Goal: Find specific page/section: Find specific page/section

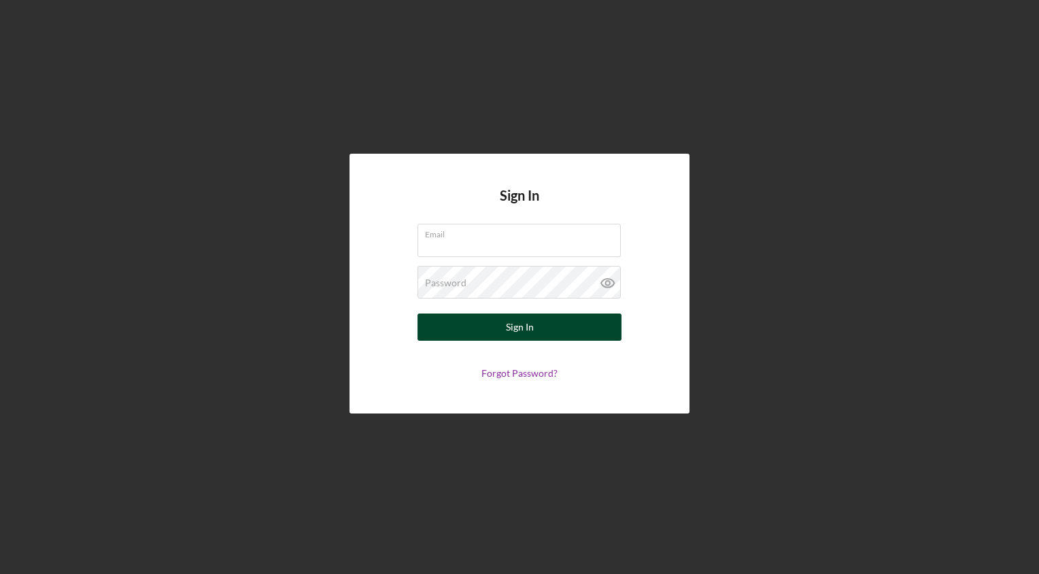
type input "[EMAIL_ADDRESS][DOMAIN_NAME]"
click at [463, 332] on button "Sign In" at bounding box center [519, 326] width 204 height 27
